Goal: Task Accomplishment & Management: Manage account settings

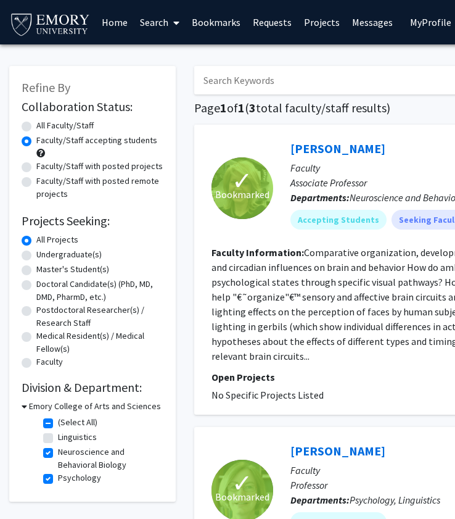
scroll to position [0, 102]
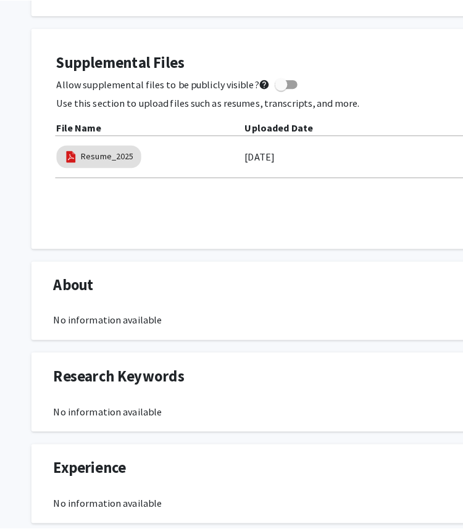
scroll to position [342, 0]
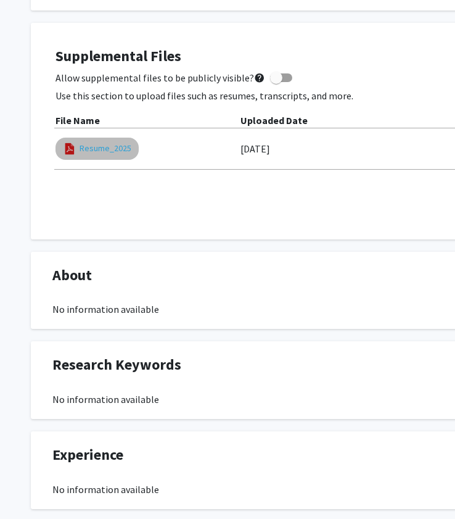
click at [114, 150] on link "Resume_2025" at bounding box center [106, 148] width 52 height 13
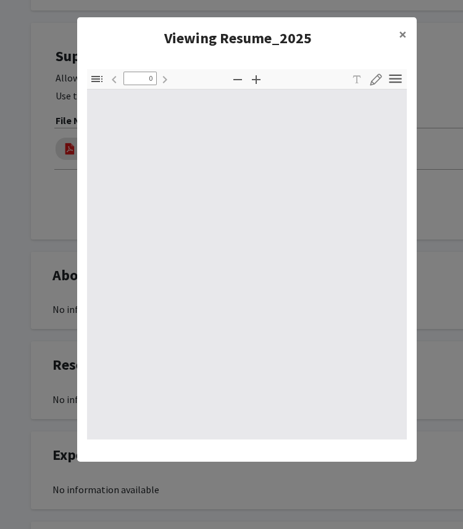
type input "1"
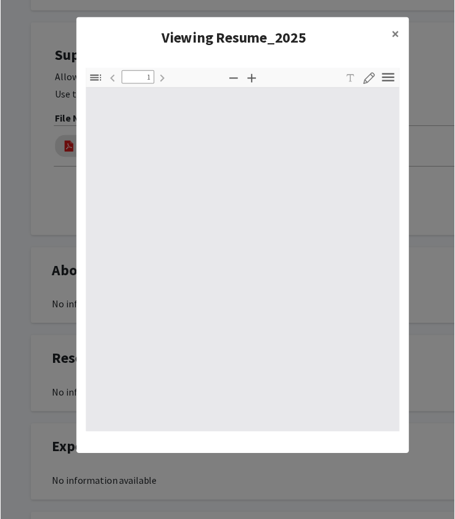
scroll to position [2, 0]
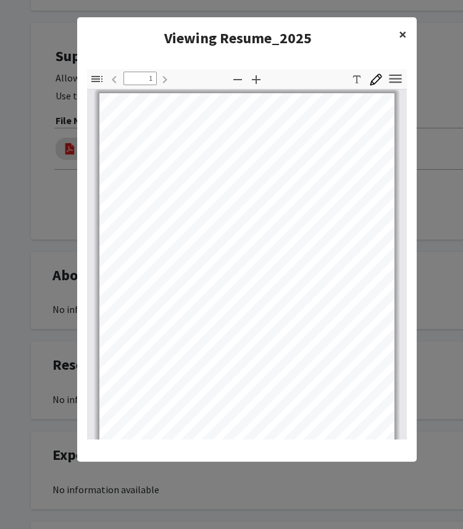
click at [400, 35] on span "×" at bounding box center [403, 34] width 8 height 19
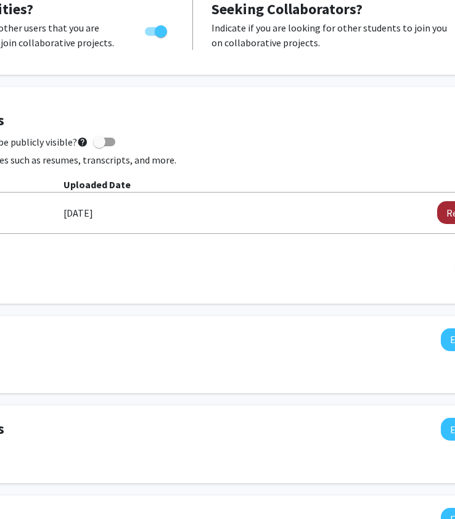
scroll to position [278, 226]
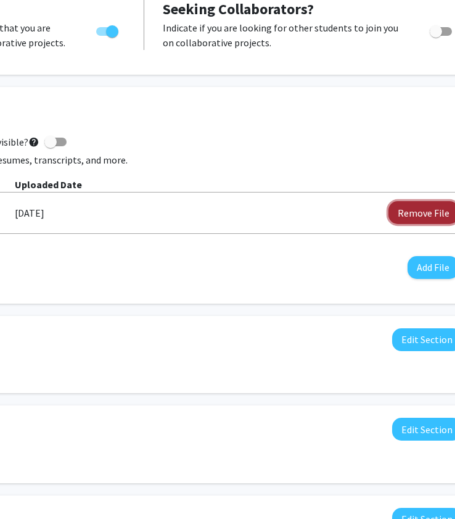
click at [419, 206] on button "Remove File" at bounding box center [424, 212] width 70 height 23
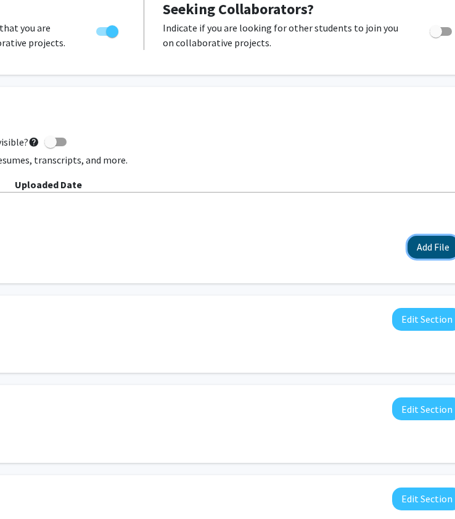
click at [426, 241] on button "Add File" at bounding box center [433, 247] width 51 height 23
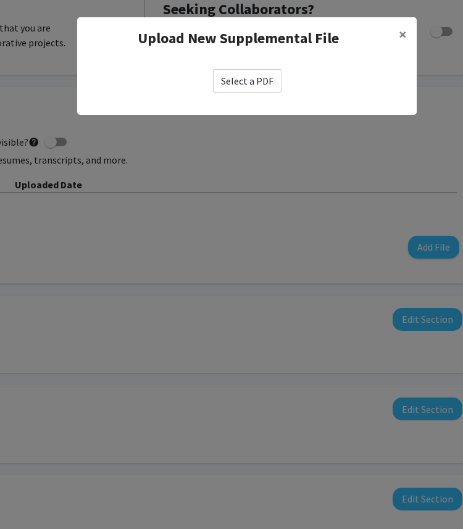
click at [238, 83] on label "Select a PDF" at bounding box center [247, 80] width 68 height 23
click at [0, 0] on input "Select a PDF" at bounding box center [0, 0] width 0 height 0
click at [264, 87] on label "Select a PDF" at bounding box center [247, 80] width 68 height 23
click at [0, 0] on input "Select a PDF" at bounding box center [0, 0] width 0 height 0
click at [252, 82] on label "Select a PDF" at bounding box center [247, 80] width 68 height 23
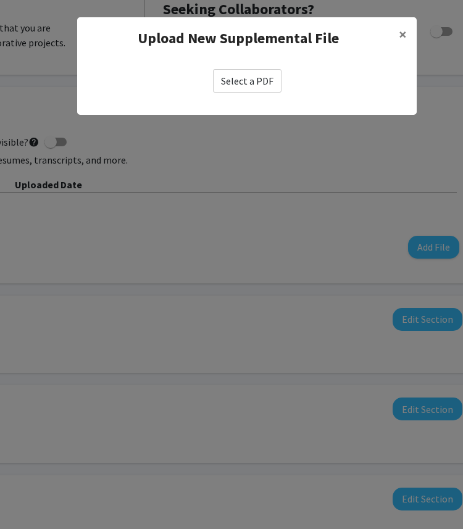
click at [0, 0] on input "Select a PDF" at bounding box center [0, 0] width 0 height 0
click at [250, 81] on label "Select a PDF" at bounding box center [247, 80] width 68 height 23
click at [0, 0] on input "Select a PDF" at bounding box center [0, 0] width 0 height 0
click at [250, 81] on label "Select a PDF" at bounding box center [247, 80] width 68 height 23
click at [0, 0] on input "Select a PDF" at bounding box center [0, 0] width 0 height 0
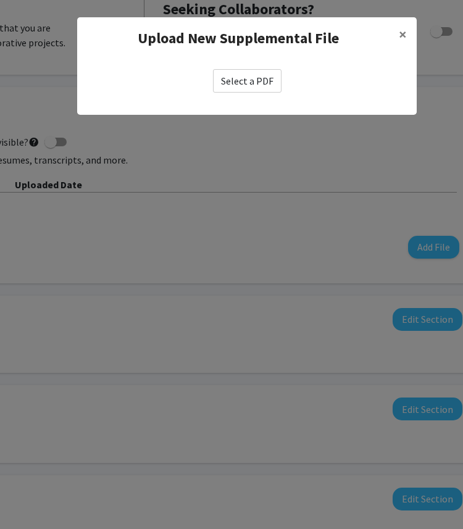
click at [257, 78] on label "Select a PDF" at bounding box center [247, 80] width 68 height 23
click at [0, 0] on input "Select a PDF" at bounding box center [0, 0] width 0 height 0
click at [264, 73] on label "Select a PDF" at bounding box center [247, 80] width 68 height 23
click at [0, 0] on input "Select a PDF" at bounding box center [0, 0] width 0 height 0
click at [401, 35] on span "×" at bounding box center [403, 34] width 8 height 19
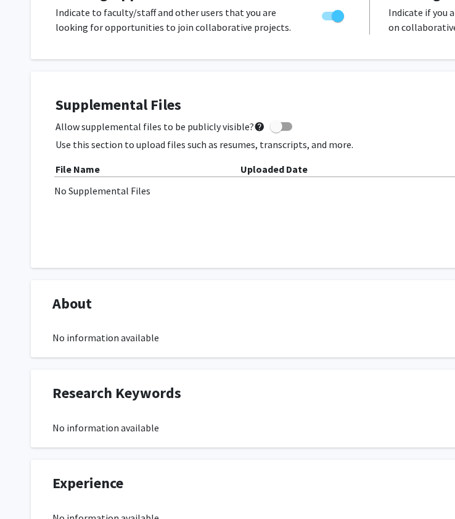
scroll to position [441, 0]
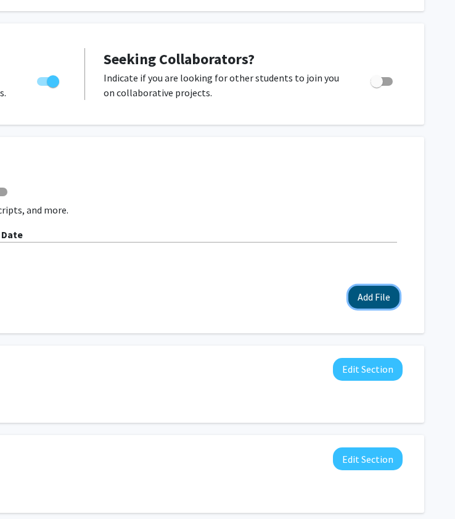
click at [362, 302] on button "Add File" at bounding box center [374, 297] width 51 height 23
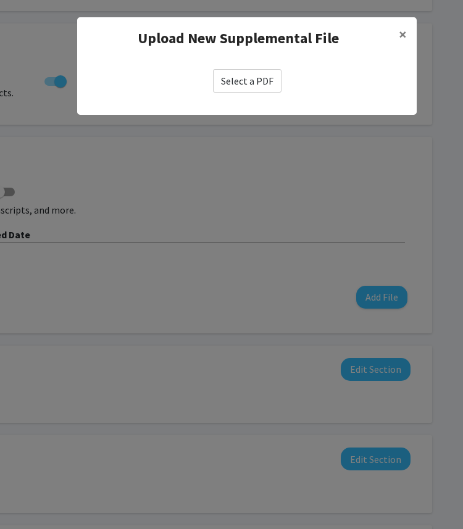
click at [255, 88] on label "Select a PDF" at bounding box center [247, 80] width 68 height 23
click at [0, 0] on input "Select a PDF" at bounding box center [0, 0] width 0 height 0
click at [254, 88] on label "Select a PDF" at bounding box center [247, 80] width 68 height 23
click at [0, 0] on input "Select a PDF" at bounding box center [0, 0] width 0 height 0
click at [254, 88] on label "Select a PDF" at bounding box center [247, 80] width 68 height 23
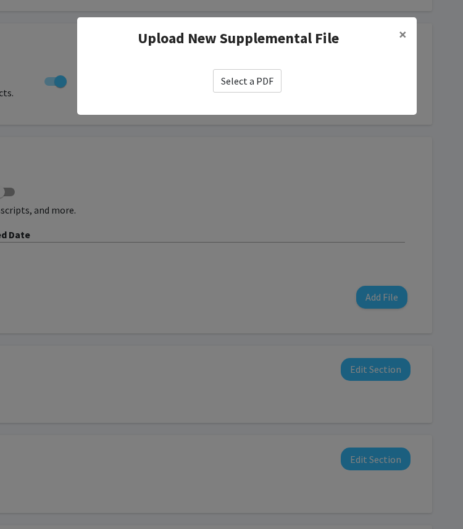
click at [0, 0] on input "Select a PDF" at bounding box center [0, 0] width 0 height 0
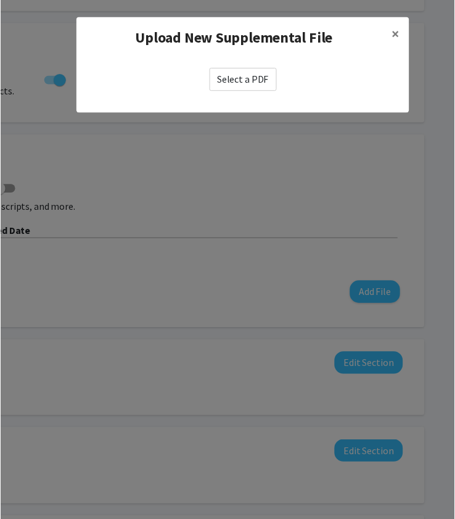
scroll to position [228, 0]
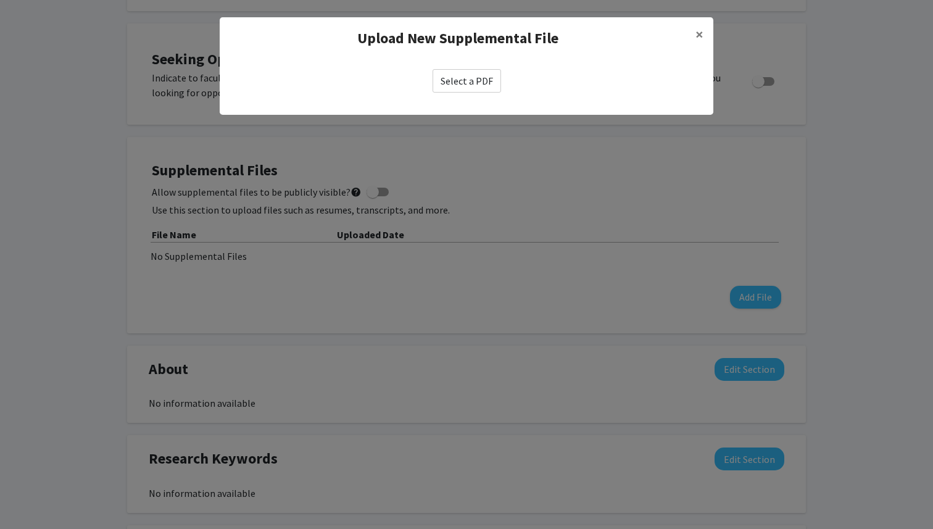
click at [462, 89] on label "Select a PDF" at bounding box center [466, 80] width 68 height 23
click at [0, 0] on input "Select a PDF" at bounding box center [0, 0] width 0 height 0
click at [462, 88] on label "Select a PDF" at bounding box center [466, 80] width 68 height 23
click at [0, 0] on input "Select a PDF" at bounding box center [0, 0] width 0 height 0
click at [462, 88] on label "Select a PDF" at bounding box center [466, 80] width 68 height 23
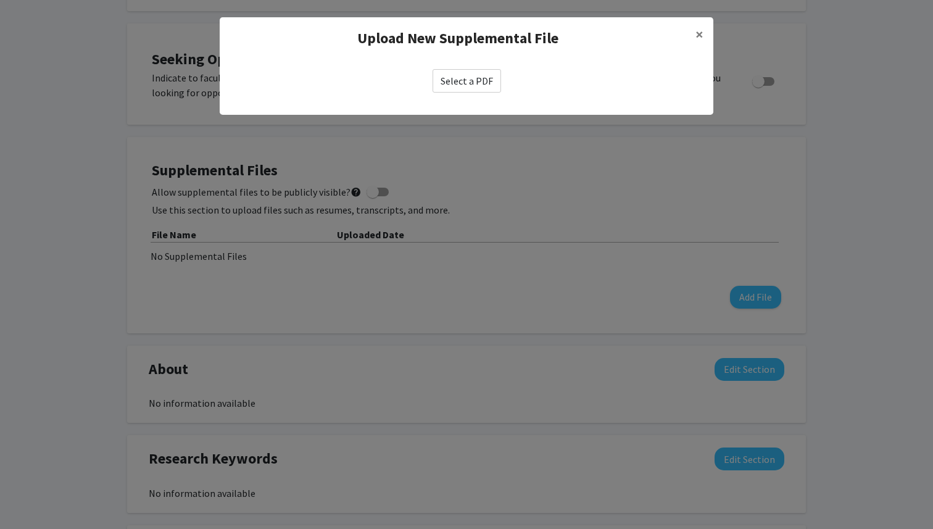
click at [0, 0] on input "Select a PDF" at bounding box center [0, 0] width 0 height 0
click at [462, 88] on label "Select a PDF" at bounding box center [466, 80] width 68 height 23
click at [0, 0] on input "Select a PDF" at bounding box center [0, 0] width 0 height 0
drag, startPoint x: 481, startPoint y: 87, endPoint x: 468, endPoint y: 81, distance: 14.1
click at [462, 82] on label "Select a PDF" at bounding box center [466, 80] width 68 height 23
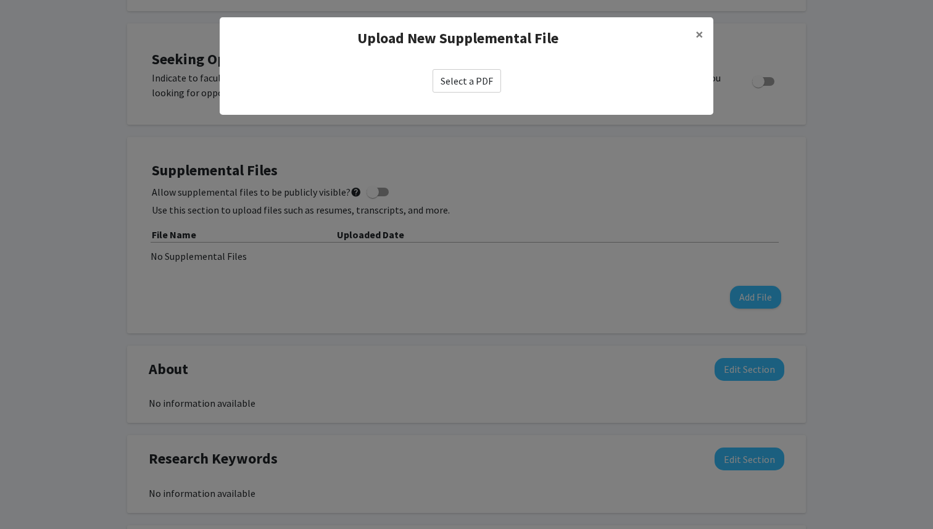
click at [0, 0] on input "Select a PDF" at bounding box center [0, 0] width 0 height 0
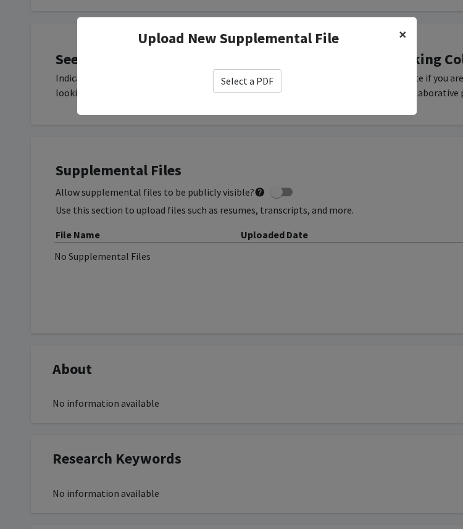
click at [402, 36] on span "×" at bounding box center [403, 34] width 8 height 19
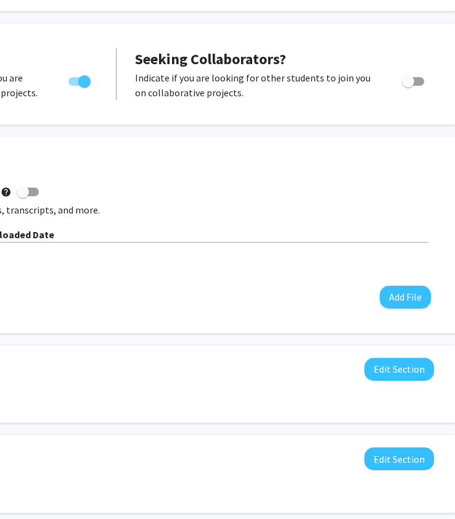
scroll to position [228, 285]
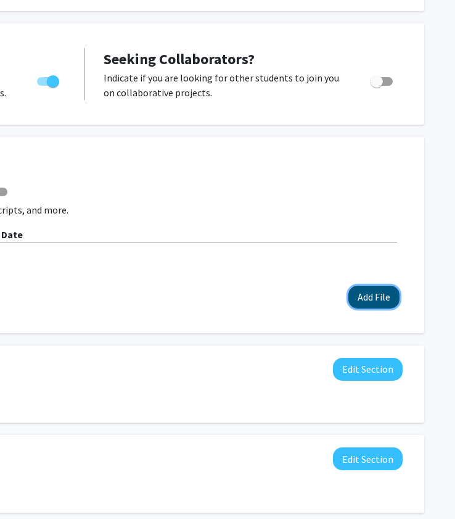
click at [373, 307] on button "Add File" at bounding box center [374, 297] width 51 height 23
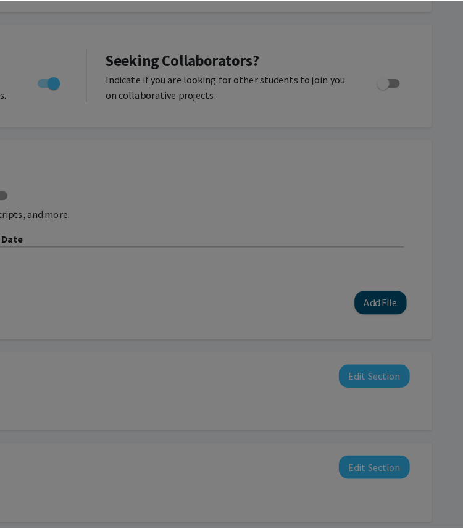
scroll to position [228, 278]
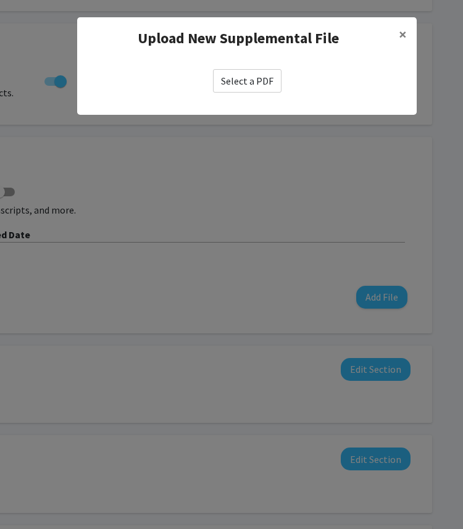
click at [257, 80] on label "Select a PDF" at bounding box center [247, 80] width 68 height 23
click at [0, 0] on input "Select a PDF" at bounding box center [0, 0] width 0 height 0
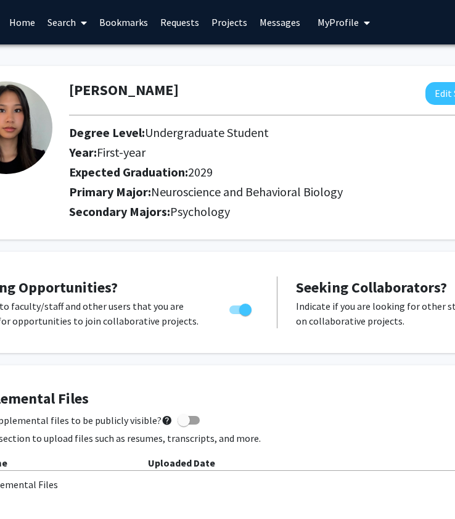
scroll to position [0, 285]
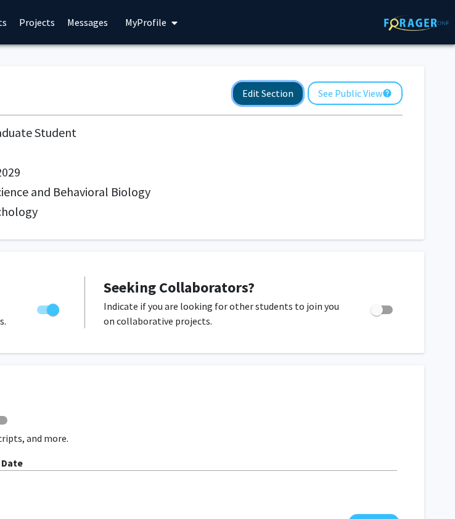
click at [276, 97] on button "Edit Section" at bounding box center [268, 93] width 70 height 23
select select "first-year"
select select "2029"
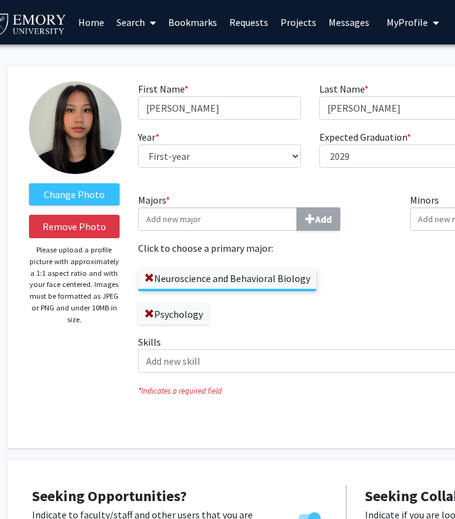
scroll to position [0, 0]
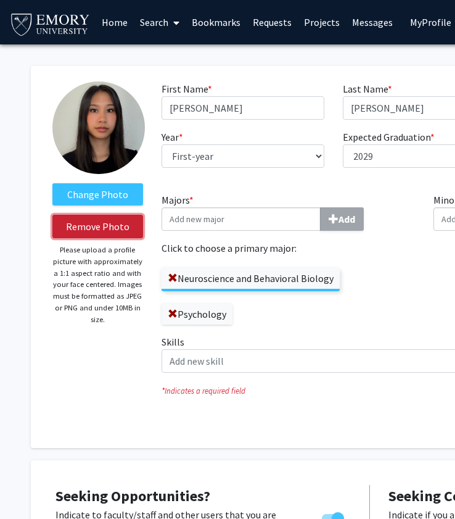
click at [118, 228] on button "Remove Photo" at bounding box center [97, 226] width 91 height 23
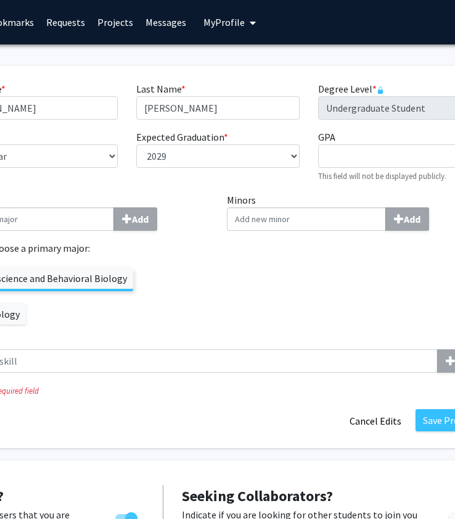
scroll to position [0, 285]
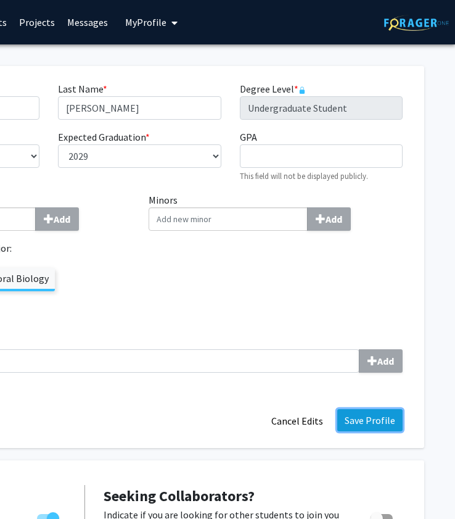
click at [374, 420] on button "Save Profile" at bounding box center [369, 420] width 65 height 22
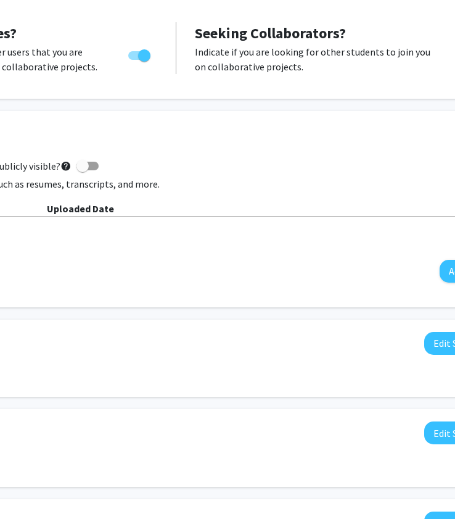
scroll to position [254, 267]
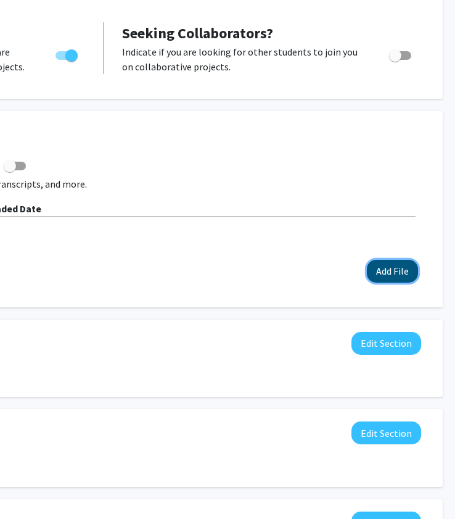
click at [390, 260] on button "Add File" at bounding box center [392, 271] width 51 height 23
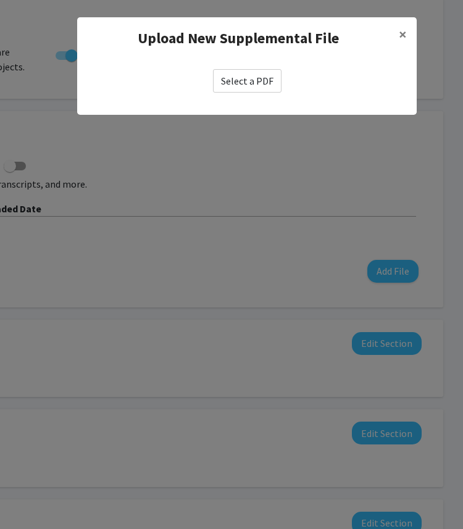
click at [250, 76] on label "Select a PDF" at bounding box center [247, 80] width 68 height 23
click at [0, 0] on input "Select a PDF" at bounding box center [0, 0] width 0 height 0
click at [407, 34] on button "×" at bounding box center [403, 34] width 28 height 35
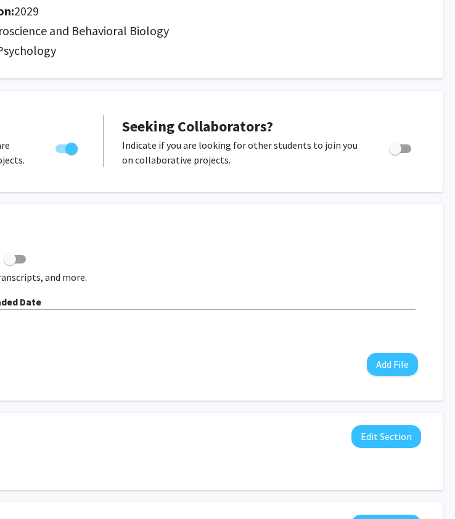
scroll to position [0, 267]
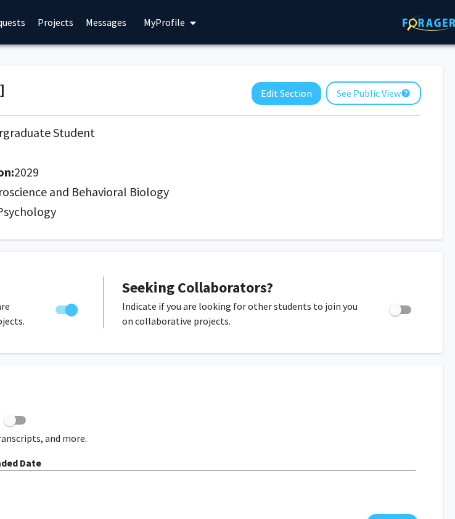
click at [422, 28] on img at bounding box center [435, 23] width 77 height 16
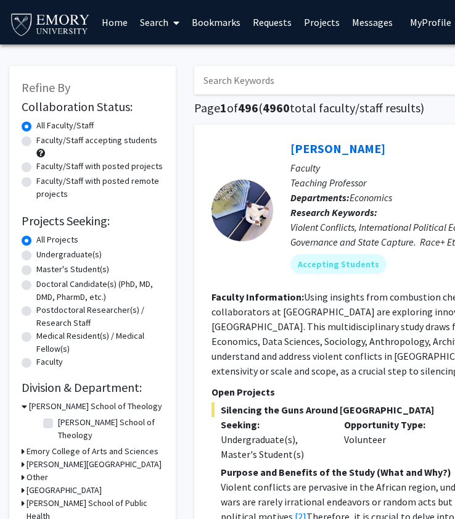
click at [423, 37] on button "My Profile" at bounding box center [437, 22] width 60 height 44
click at [428, 67] on img at bounding box center [431, 63] width 25 height 25
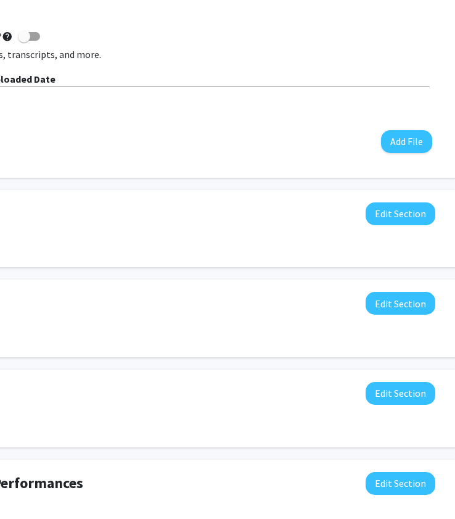
scroll to position [384, 285]
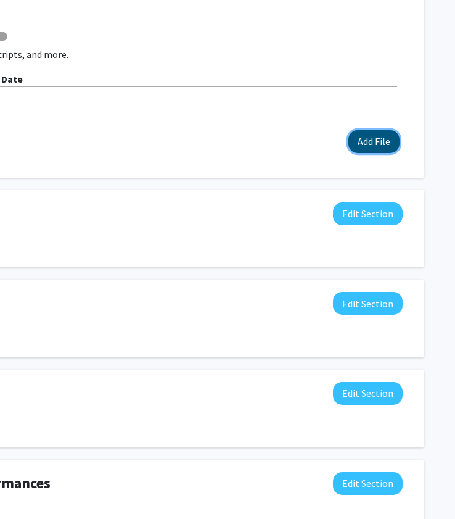
click at [378, 144] on button "Add File" at bounding box center [374, 141] width 51 height 23
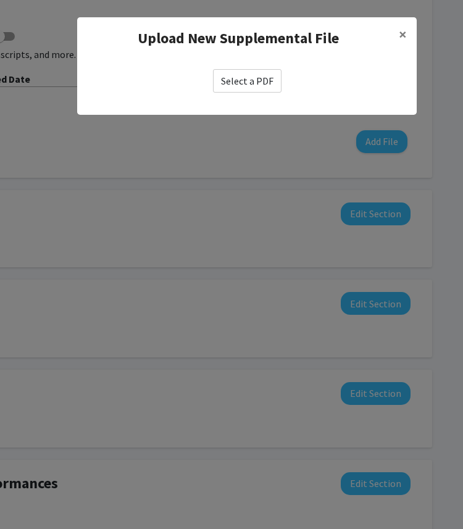
click at [260, 83] on label "Select a PDF" at bounding box center [247, 80] width 68 height 23
click at [0, 0] on input "Select a PDF" at bounding box center [0, 0] width 0 height 0
click at [260, 83] on label "Select a PDF" at bounding box center [247, 80] width 68 height 23
click at [0, 0] on input "Select a PDF" at bounding box center [0, 0] width 0 height 0
click at [260, 83] on label "Select a PDF" at bounding box center [247, 80] width 68 height 23
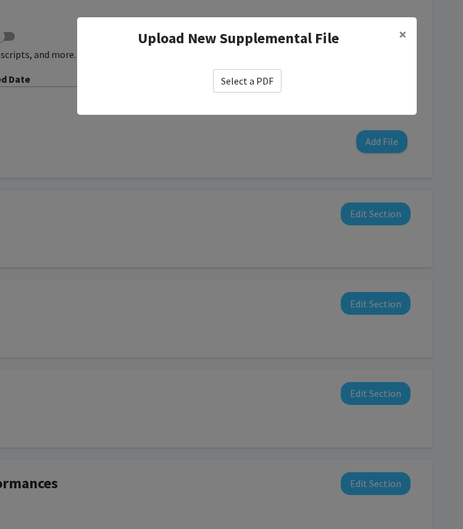
click at [0, 0] on input "Select a PDF" at bounding box center [0, 0] width 0 height 0
click at [260, 83] on label "Select a PDF" at bounding box center [247, 80] width 68 height 23
click at [0, 0] on input "Select a PDF" at bounding box center [0, 0] width 0 height 0
click at [254, 81] on label "Select a PDF" at bounding box center [247, 80] width 68 height 23
click at [0, 0] on input "Select a PDF" at bounding box center [0, 0] width 0 height 0
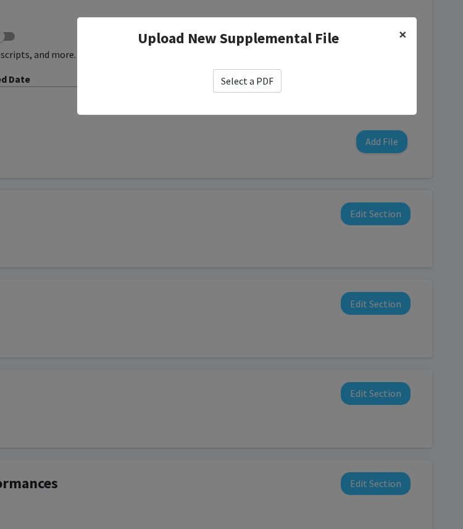
click at [399, 29] on span "×" at bounding box center [403, 34] width 8 height 19
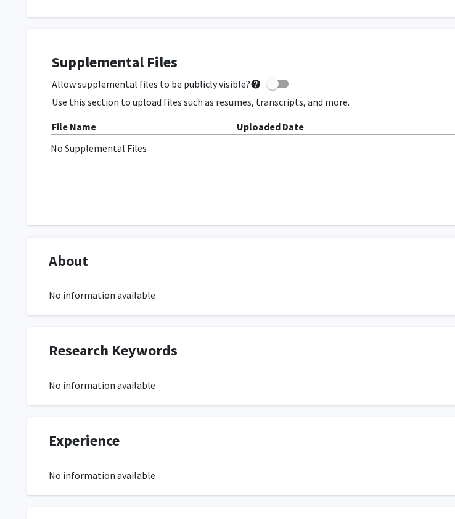
scroll to position [326, 4]
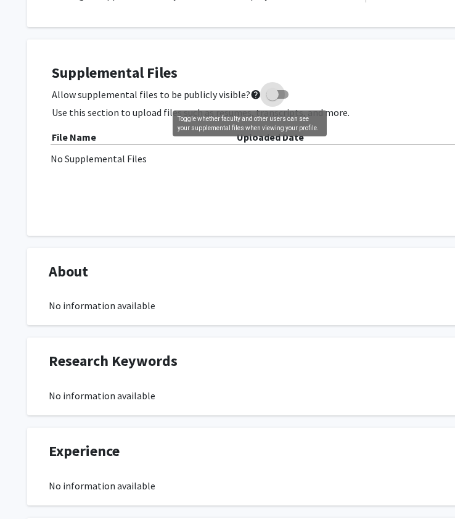
click at [250, 96] on mat-icon "help" at bounding box center [255, 94] width 11 height 15
click at [272, 99] on input "Allow supplemental files to be publicly visible? help" at bounding box center [272, 99] width 1 height 1
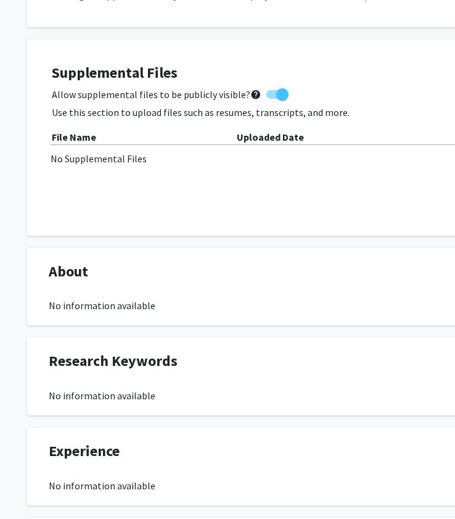
click at [250, 96] on mat-icon "help" at bounding box center [255, 94] width 11 height 15
click at [272, 99] on input "Allow supplemental files to be publicly visible? help" at bounding box center [272, 99] width 1 height 1
checkbox input "false"
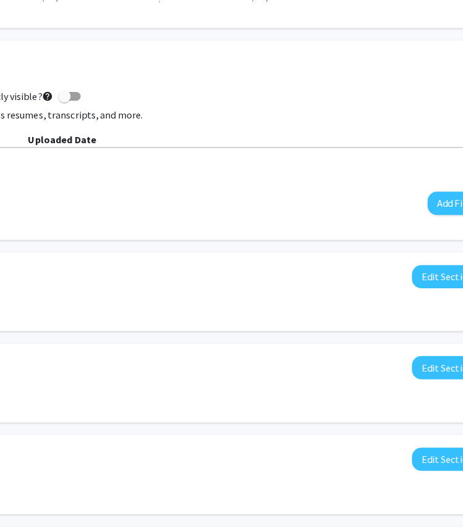
scroll to position [326, 219]
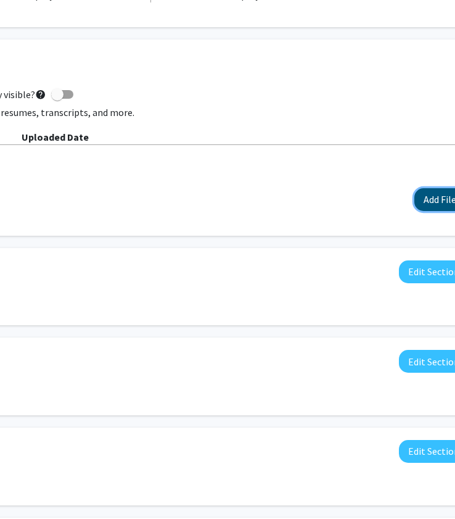
click at [432, 204] on button "Add File" at bounding box center [440, 199] width 51 height 23
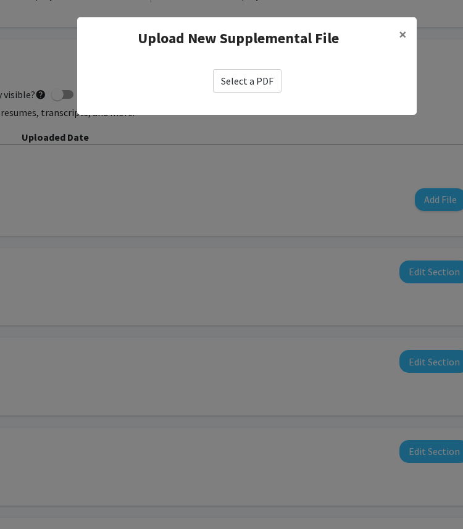
click at [262, 83] on label "Select a PDF" at bounding box center [247, 80] width 68 height 23
click at [0, 0] on input "Select a PDF" at bounding box center [0, 0] width 0 height 0
click at [262, 83] on label "Select a PDF" at bounding box center [247, 80] width 68 height 23
click at [0, 0] on input "Select a PDF" at bounding box center [0, 0] width 0 height 0
click at [262, 83] on label "Select a PDF" at bounding box center [247, 80] width 68 height 23
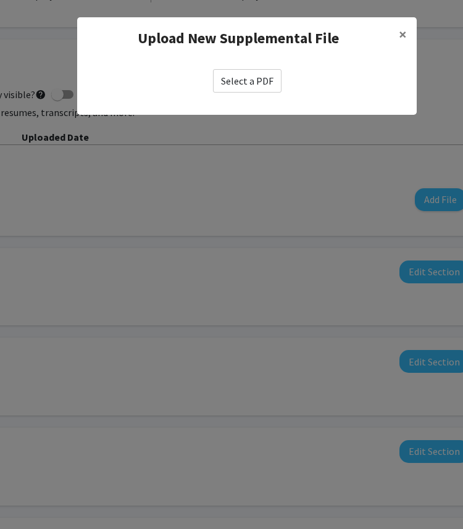
click at [0, 0] on input "Select a PDF" at bounding box center [0, 0] width 0 height 0
click at [262, 83] on label "Select a PDF" at bounding box center [247, 80] width 68 height 23
click at [0, 0] on input "Select a PDF" at bounding box center [0, 0] width 0 height 0
click at [262, 83] on label "Select a PDF" at bounding box center [247, 80] width 68 height 23
click at [0, 0] on input "Select a PDF" at bounding box center [0, 0] width 0 height 0
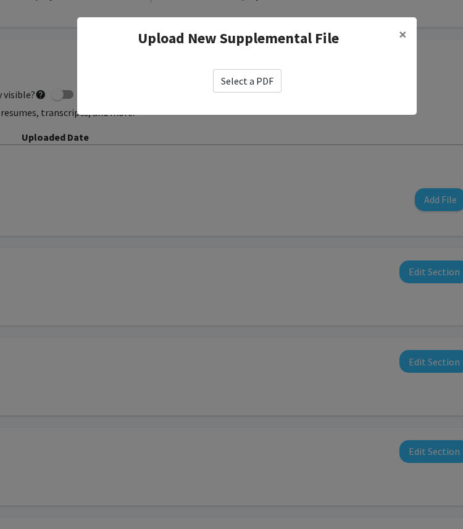
click at [262, 83] on label "Select a PDF" at bounding box center [247, 80] width 68 height 23
click at [0, 0] on input "Select a PDF" at bounding box center [0, 0] width 0 height 0
click at [262, 83] on label "Select a PDF" at bounding box center [247, 80] width 68 height 23
click at [0, 0] on input "Select a PDF" at bounding box center [0, 0] width 0 height 0
click at [262, 83] on label "Select a PDF" at bounding box center [247, 80] width 68 height 23
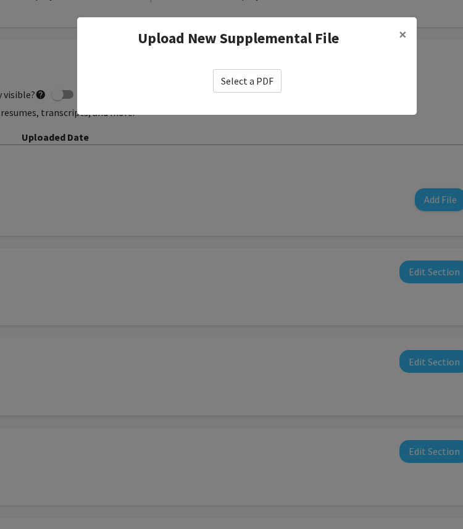
click at [0, 0] on input "Select a PDF" at bounding box center [0, 0] width 0 height 0
click at [262, 83] on label "Select a PDF" at bounding box center [247, 80] width 68 height 23
click at [0, 0] on input "Select a PDF" at bounding box center [0, 0] width 0 height 0
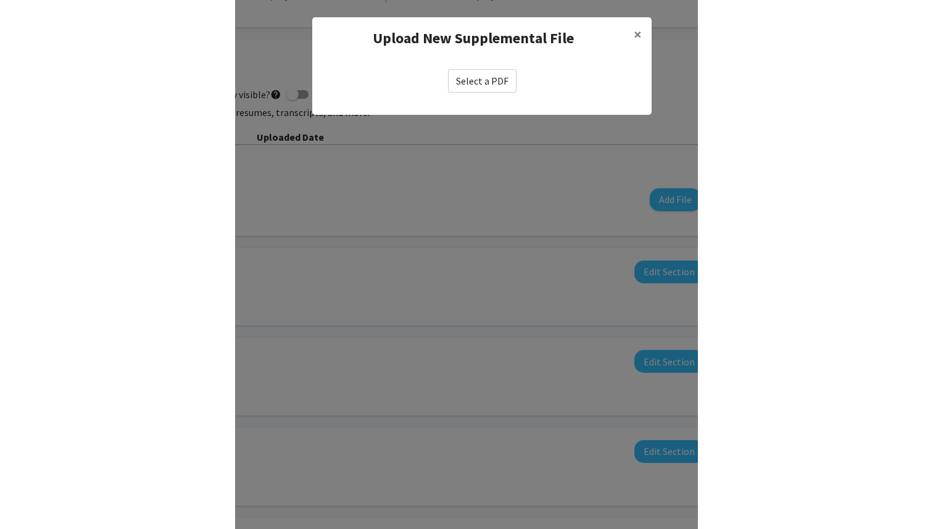
scroll to position [326, 0]
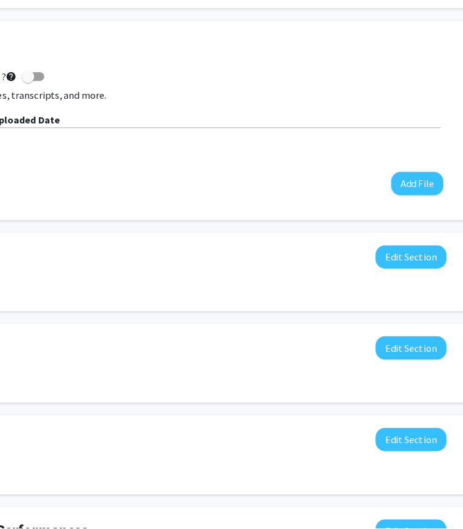
scroll to position [345, 263]
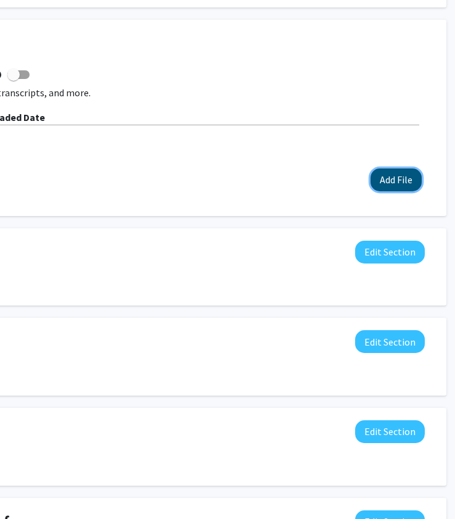
click at [401, 179] on button "Add File" at bounding box center [396, 179] width 51 height 23
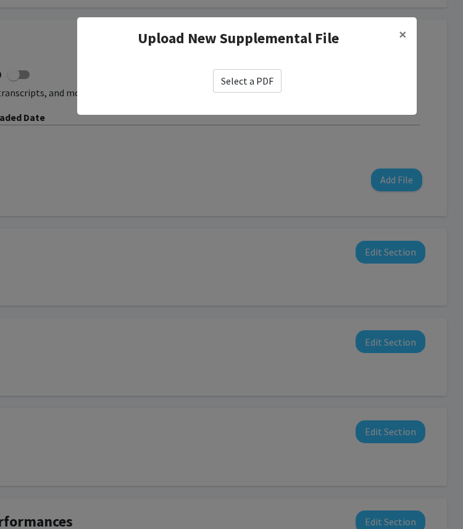
click at [262, 80] on label "Select a PDF" at bounding box center [247, 80] width 68 height 23
click at [0, 0] on input "Select a PDF" at bounding box center [0, 0] width 0 height 0
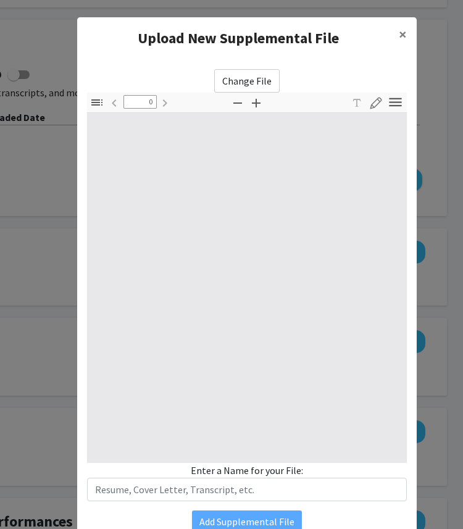
type input "1"
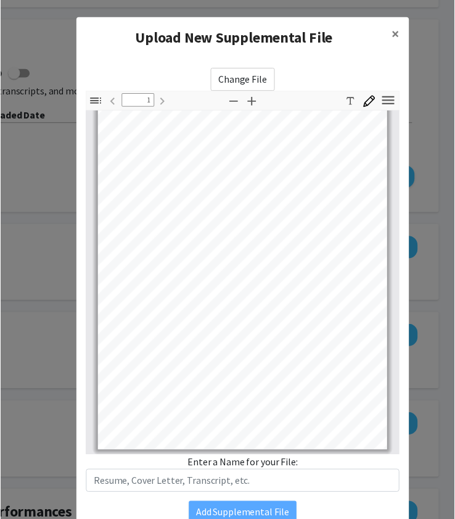
scroll to position [56, 0]
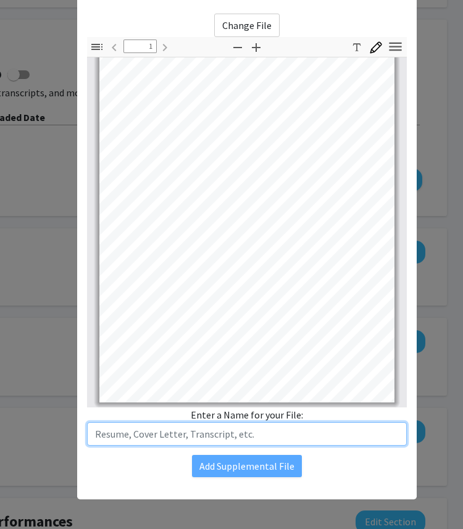
click at [247, 434] on input "text" at bounding box center [247, 433] width 320 height 23
type input "Resume_2025"
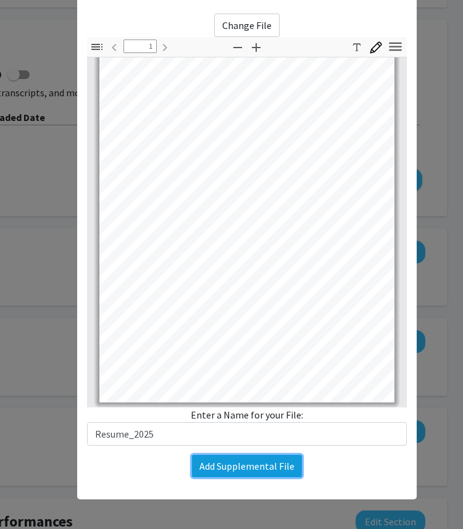
click at [257, 472] on button "Add Supplemental File" at bounding box center [247, 466] width 110 height 22
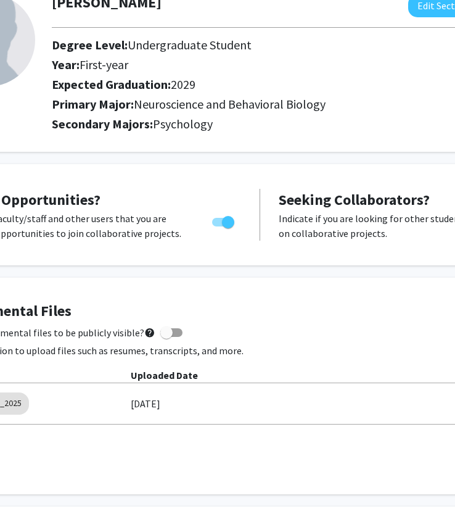
scroll to position [0, 110]
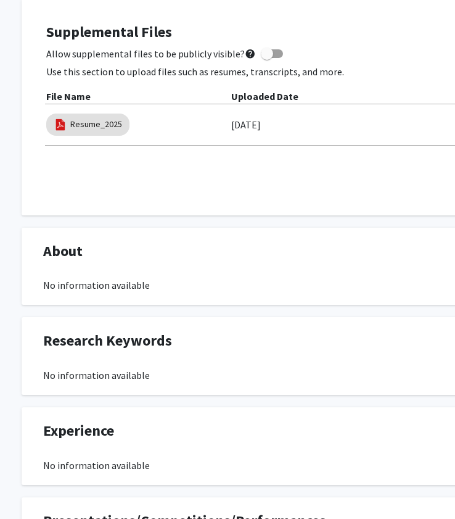
scroll to position [366, 11]
